Goal: Task Accomplishment & Management: Manage account settings

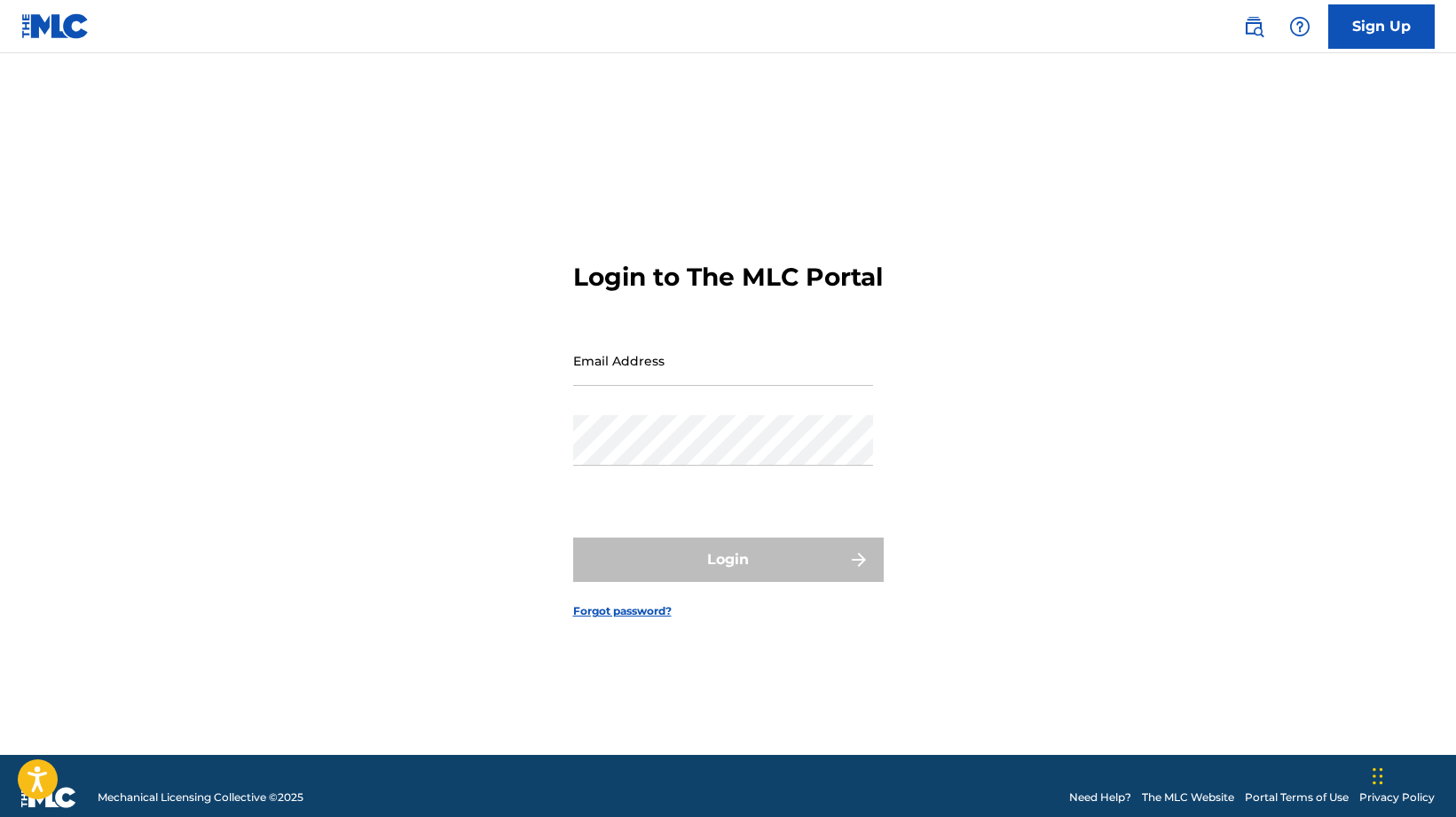
scroll to position [4, 0]
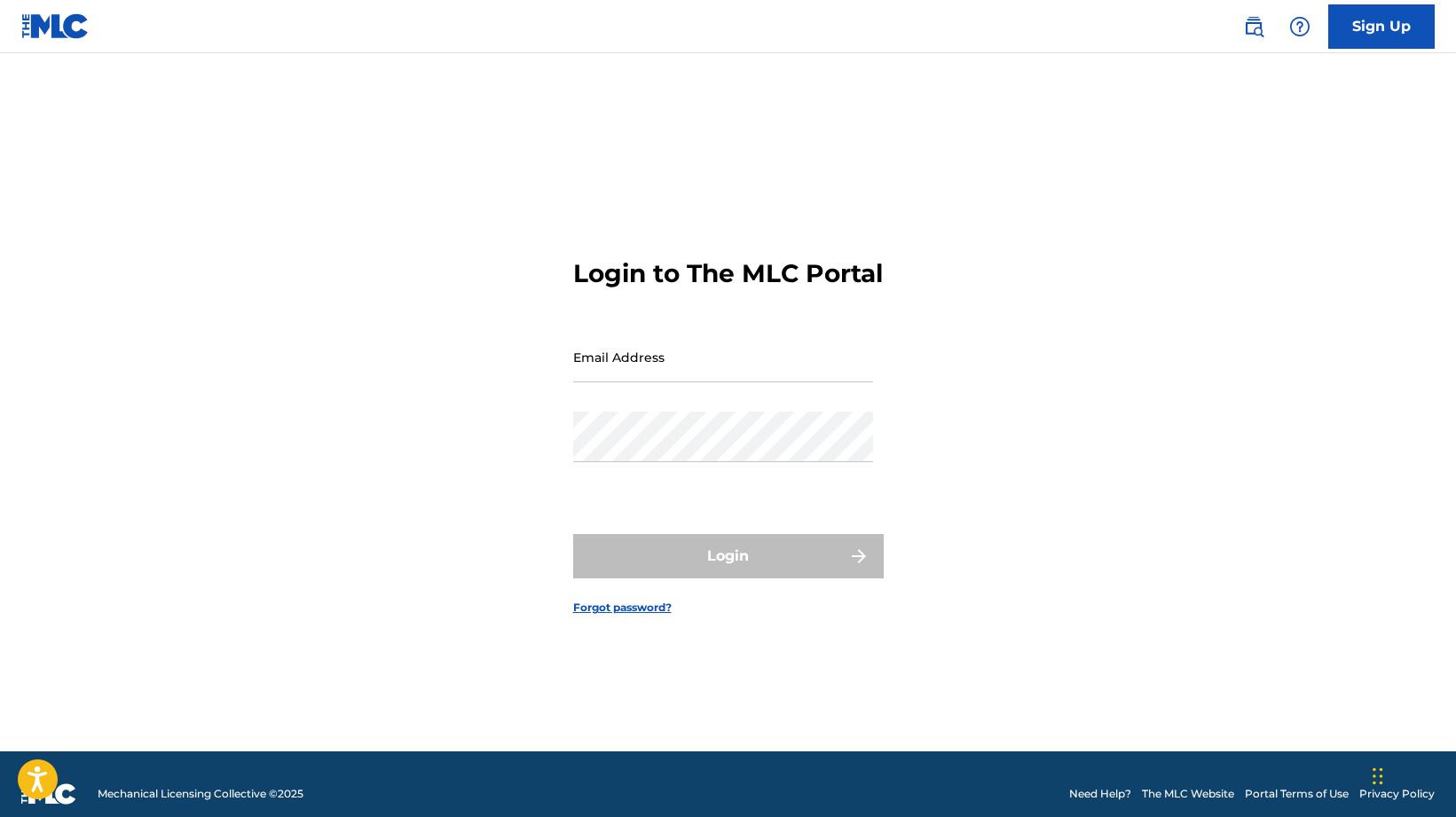
click at [628, 382] on input "Email Address" at bounding box center [723, 357] width 300 height 50
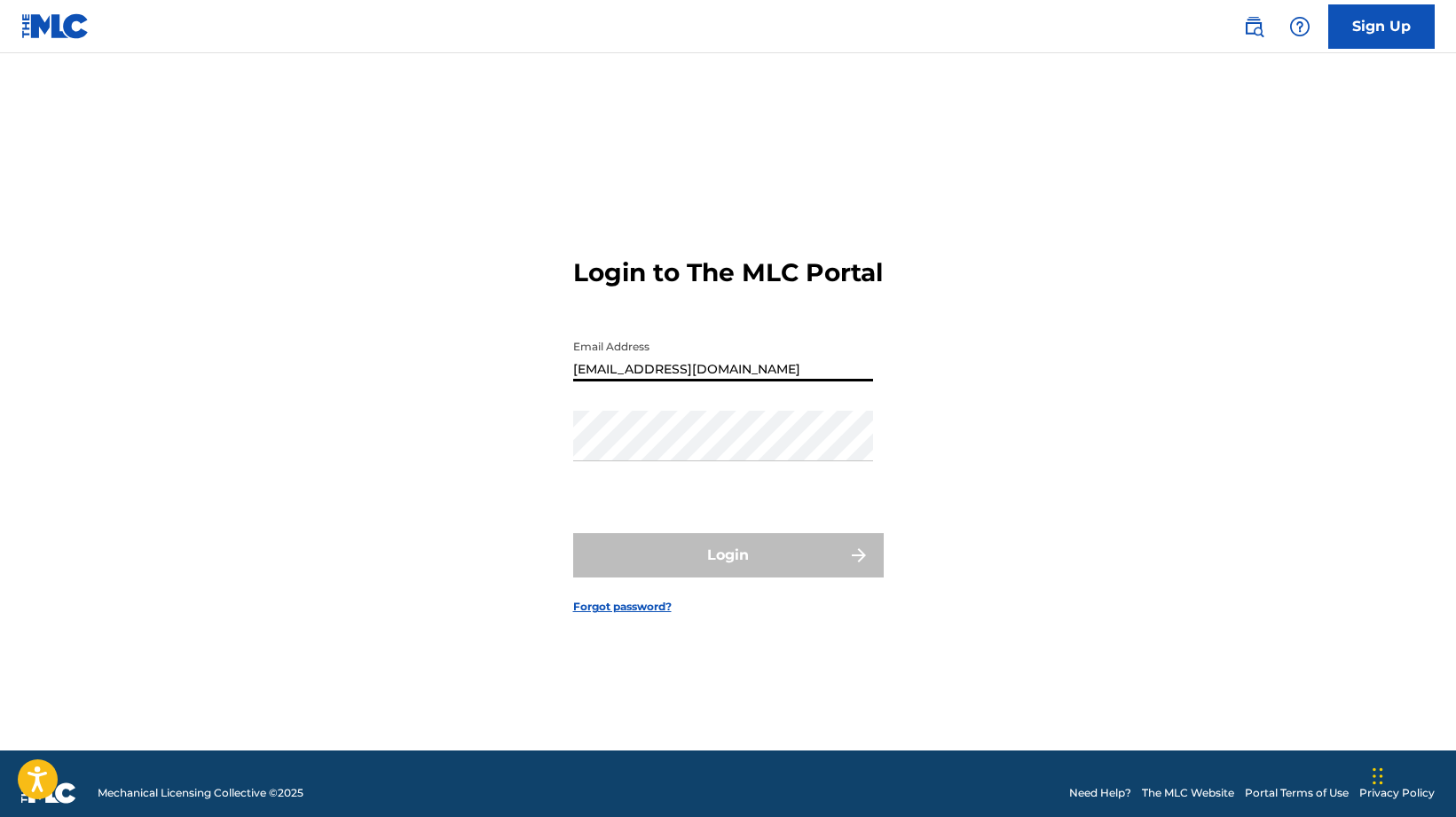
type input "[EMAIL_ADDRESS][DOMAIN_NAME]"
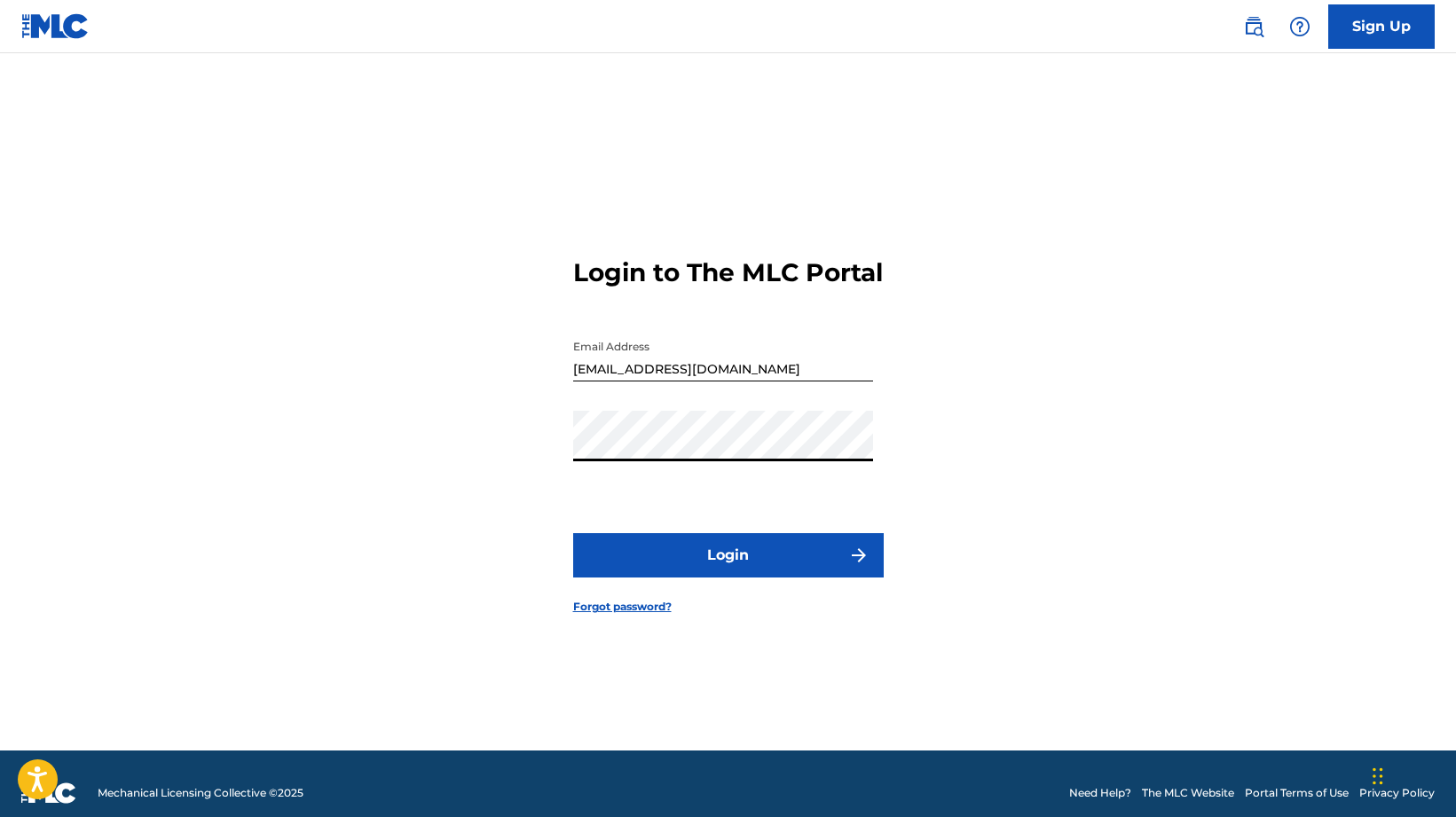
scroll to position [4, 0]
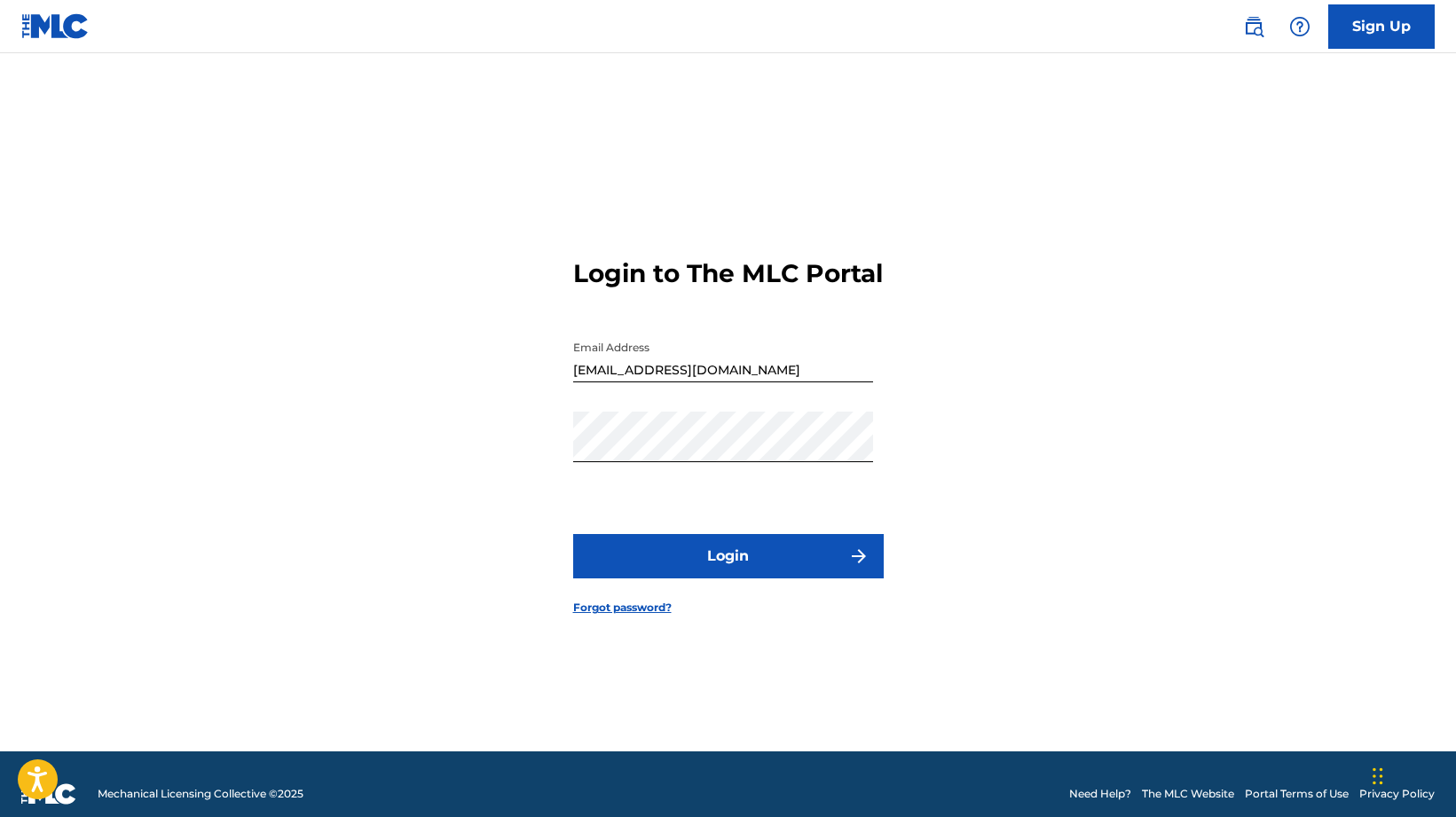
click at [683, 566] on button "Login" at bounding box center [728, 556] width 311 height 44
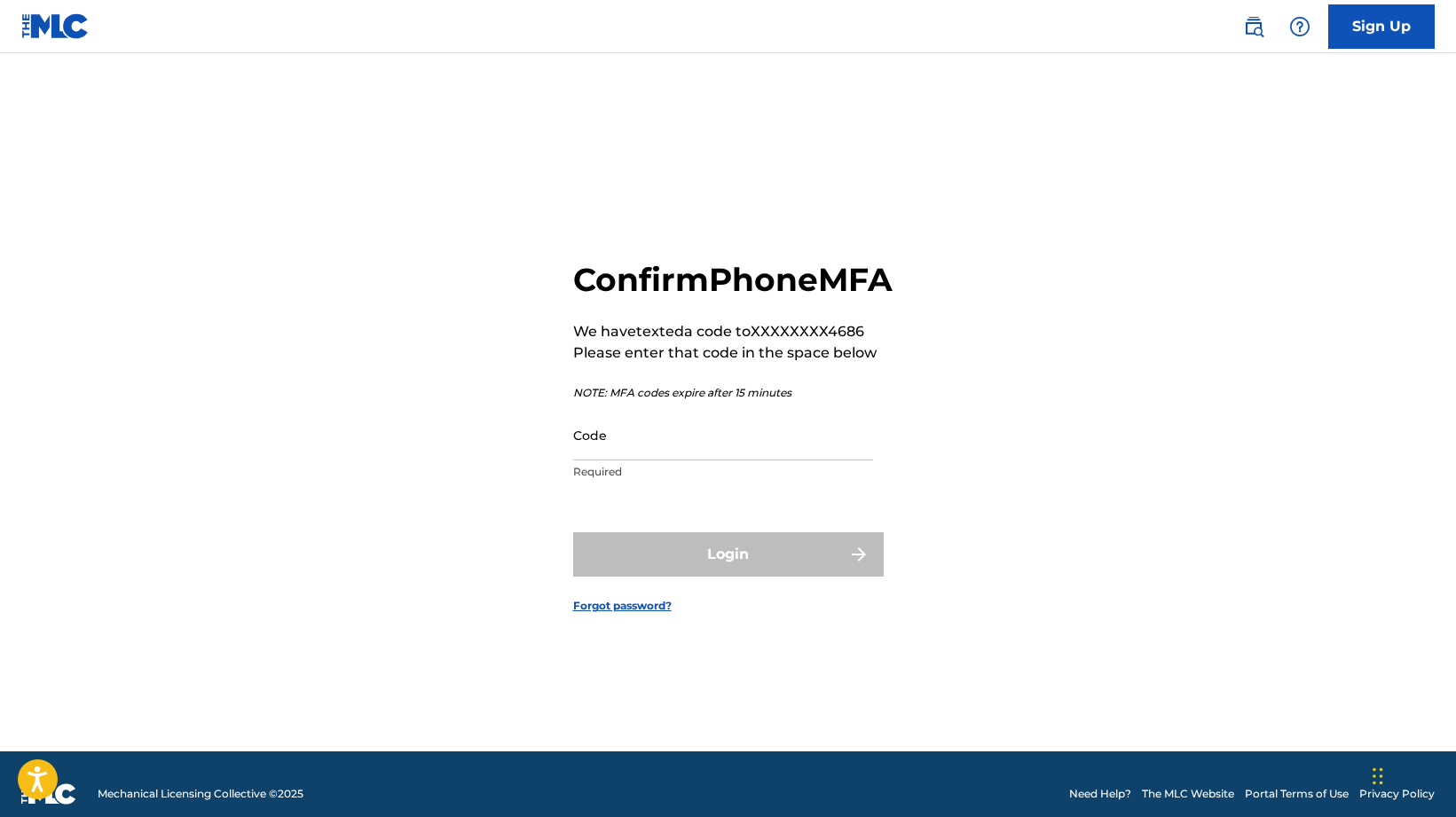
click at [634, 460] on input "Code" at bounding box center [723, 435] width 300 height 50
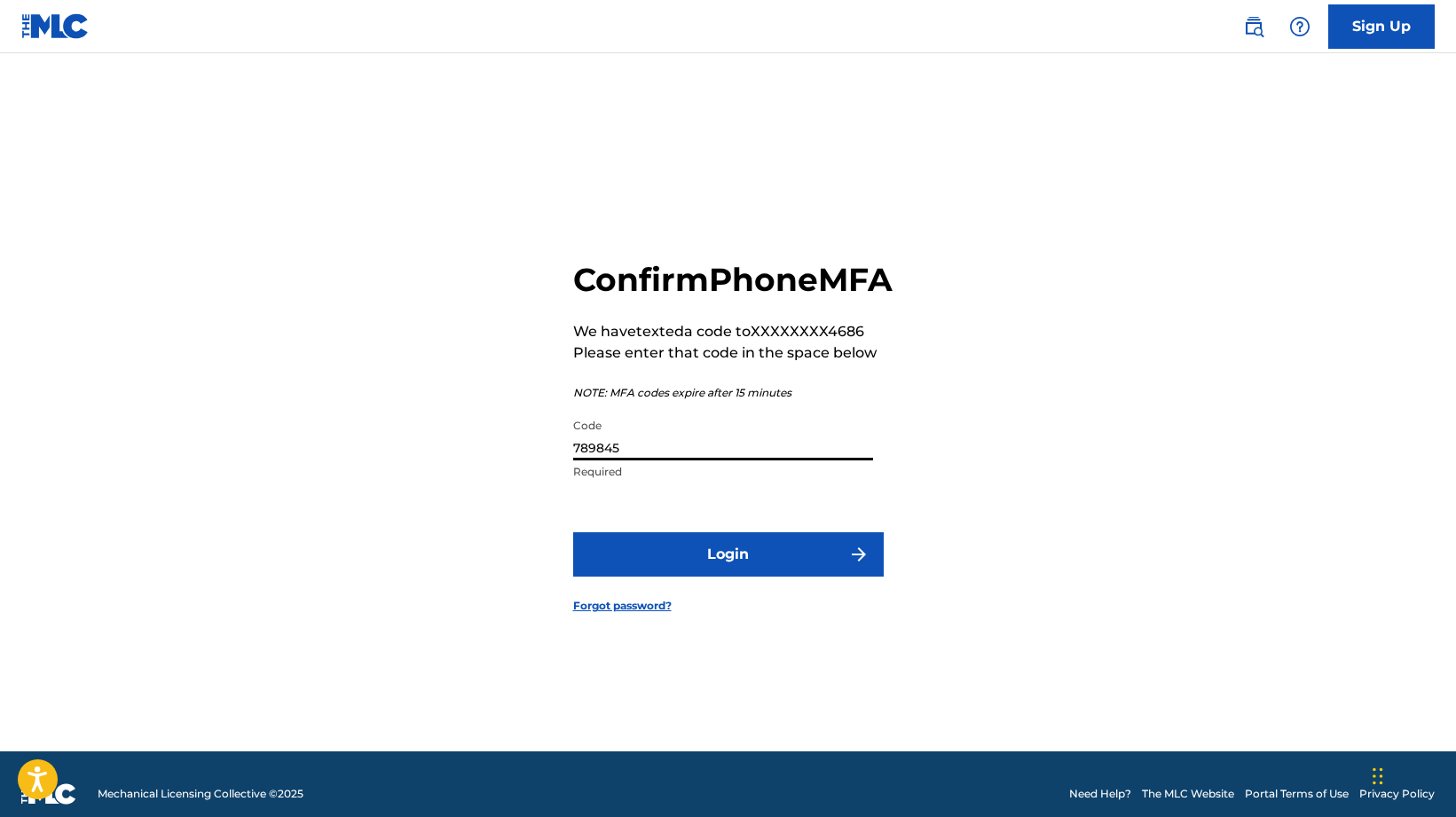
type input "789845"
click at [573, 532] on button "Login" at bounding box center [728, 554] width 311 height 44
